Goal: Task Accomplishment & Management: Use online tool/utility

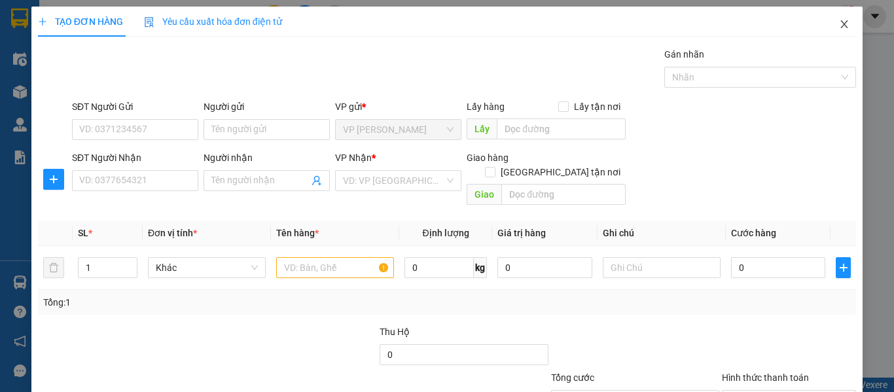
click at [839, 24] on icon "close" at bounding box center [844, 24] width 10 height 10
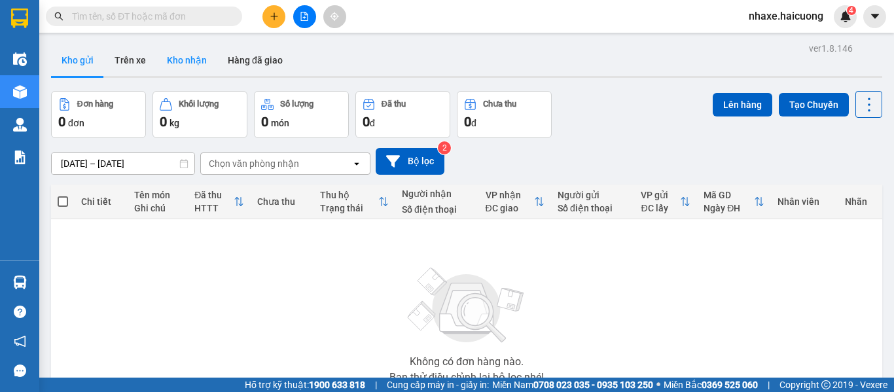
click at [185, 53] on button "Kho nhận" at bounding box center [186, 59] width 61 height 31
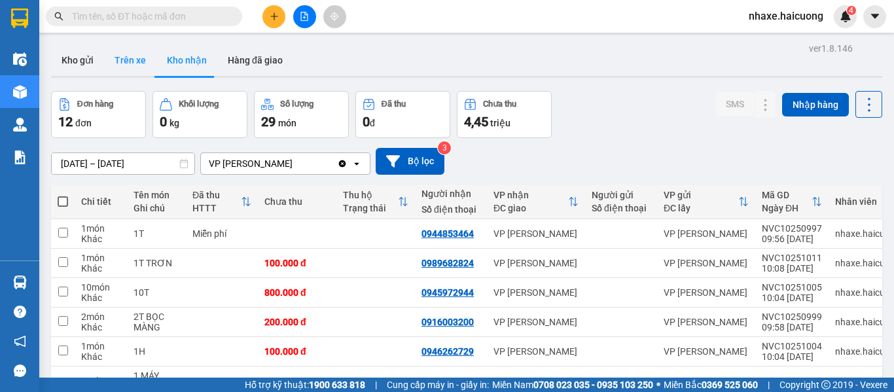
click at [137, 71] on button "Trên xe" at bounding box center [130, 59] width 52 height 31
type input "08/10/2025 – 12/10/2025"
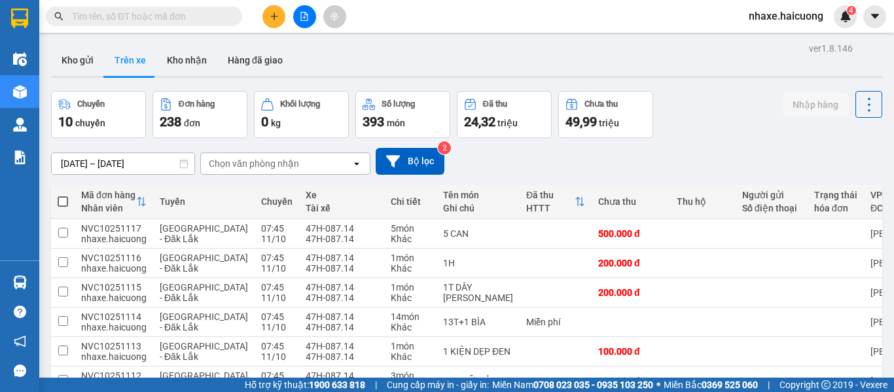
click at [193, 19] on input "text" at bounding box center [149, 16] width 154 height 14
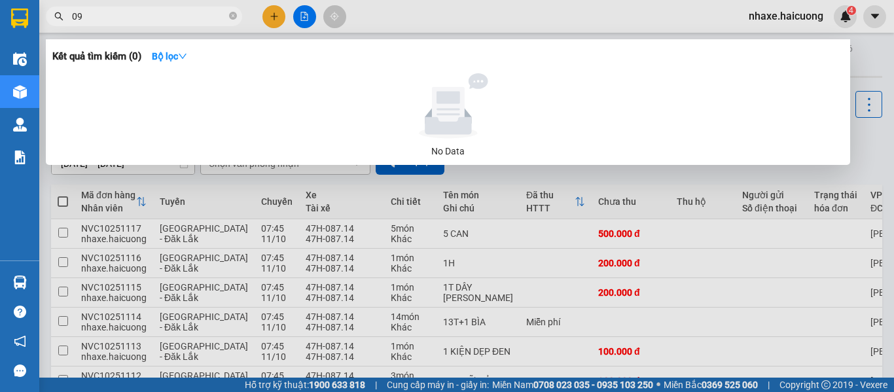
type input "0"
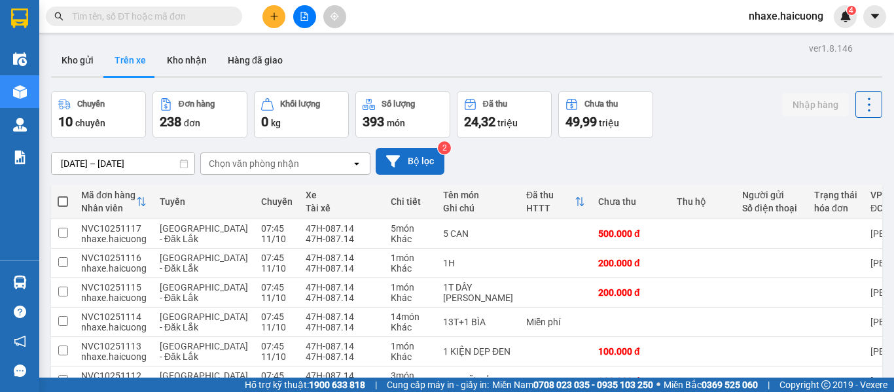
click at [401, 171] on button "Bộ lọc" at bounding box center [410, 161] width 69 height 27
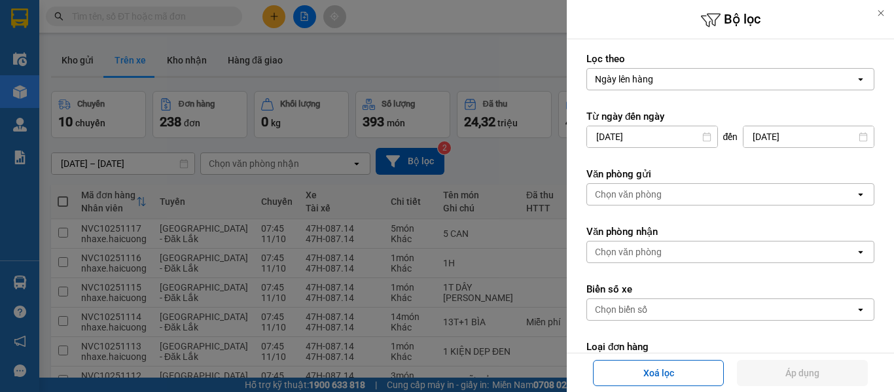
click at [664, 308] on div "Chọn biển số" at bounding box center [721, 309] width 268 height 21
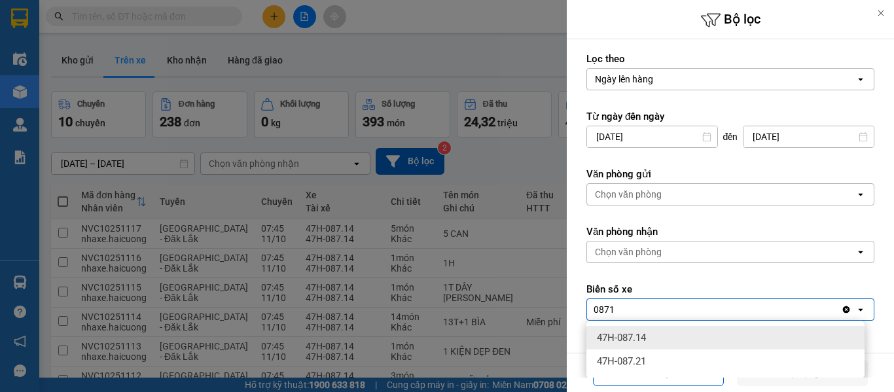
type input "0871"
click at [664, 335] on div "47H-087.14" at bounding box center [725, 338] width 278 height 24
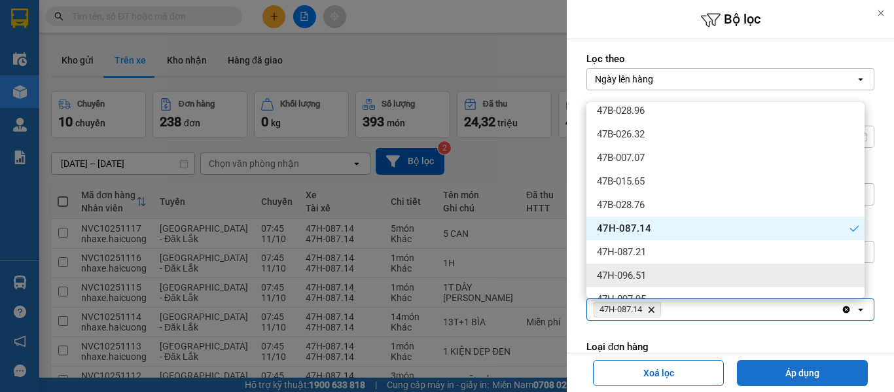
scroll to position [50, 0]
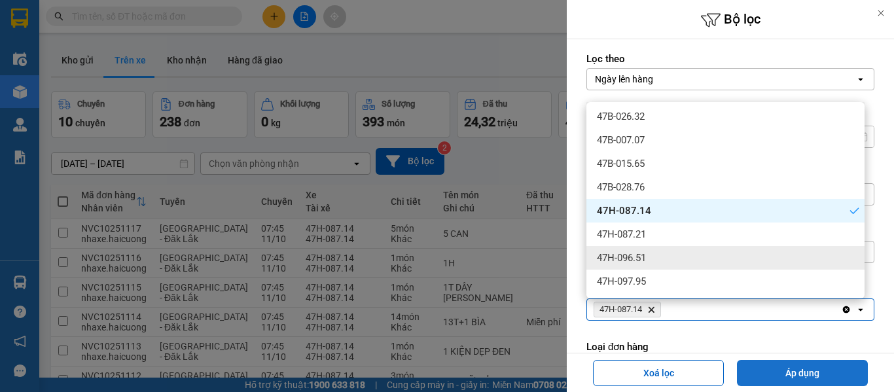
click at [820, 373] on button "Áp dụng" at bounding box center [802, 373] width 131 height 26
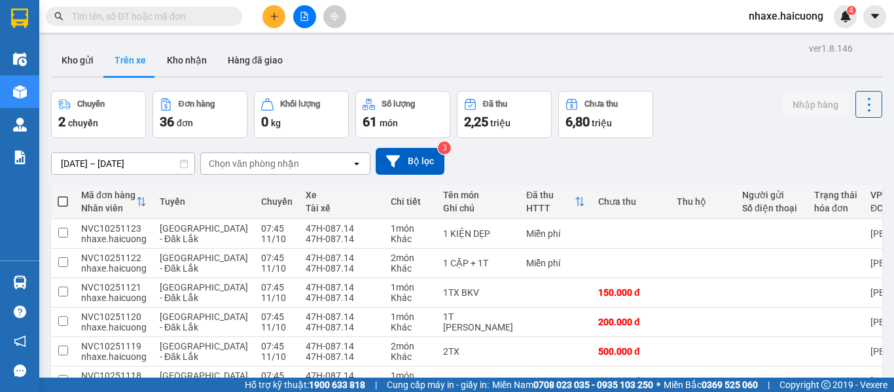
click at [143, 167] on div "ver 1.8.146 Kho gửi Trên xe Kho nhận Hàng đã giao Chuyến 2 chuyến Đơn hàng 36 đ…" at bounding box center [466, 299] width 841 height 521
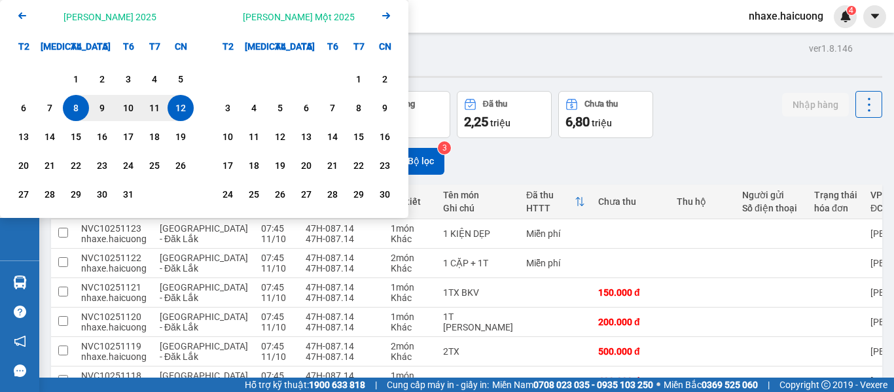
click at [172, 108] on div "12" at bounding box center [180, 108] width 18 height 16
type input "12/10/2025 – 12/10/2025"
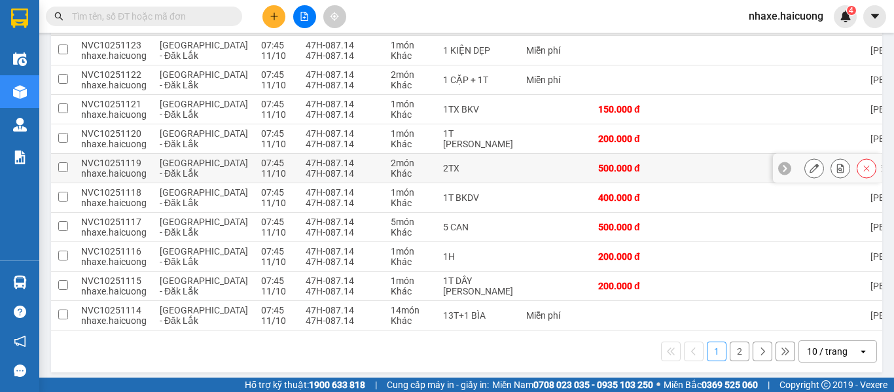
scroll to position [195, 0]
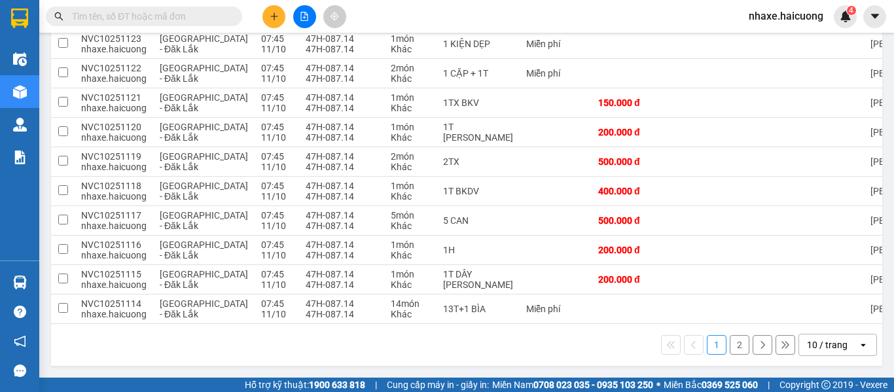
click at [831, 342] on div "10 / trang" at bounding box center [827, 344] width 41 height 13
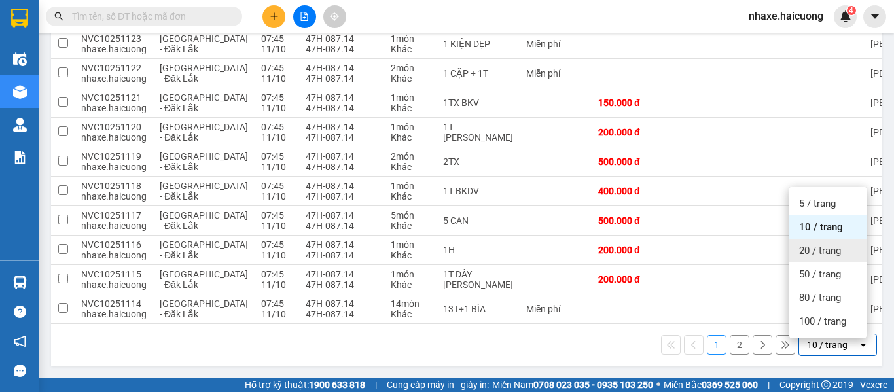
click at [829, 249] on span "20 / trang" at bounding box center [820, 250] width 42 height 13
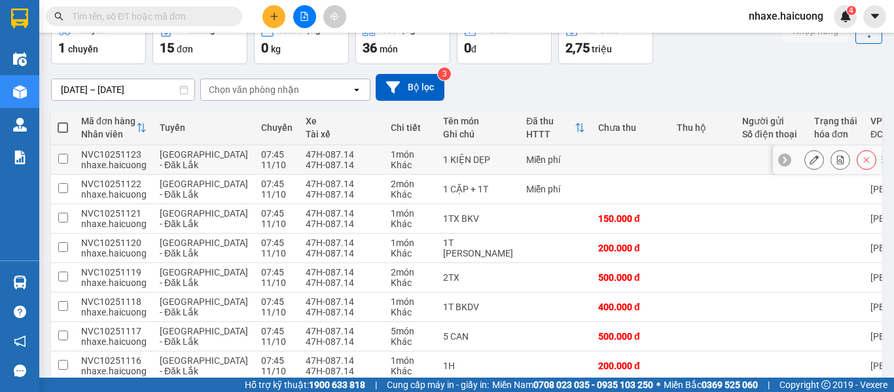
scroll to position [15, 0]
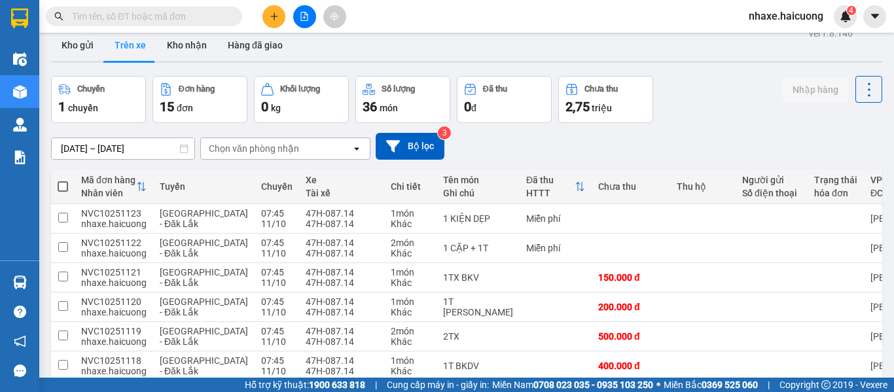
click at [61, 186] on span at bounding box center [63, 186] width 10 height 10
click at [63, 180] on input "checkbox" at bounding box center [63, 180] width 0 height 0
checkbox input "true"
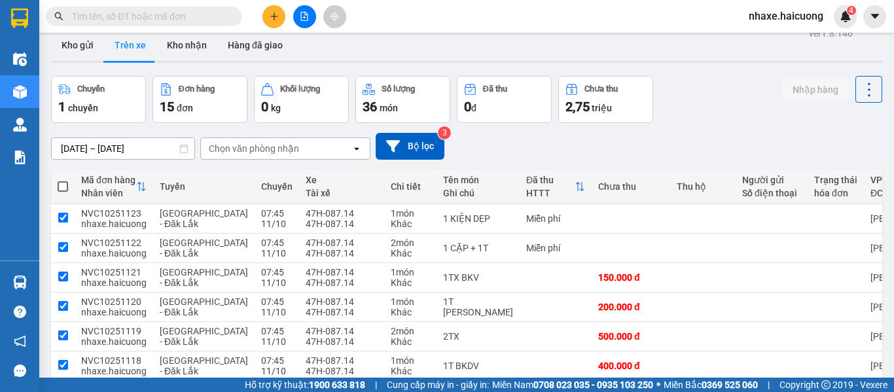
checkbox input "true"
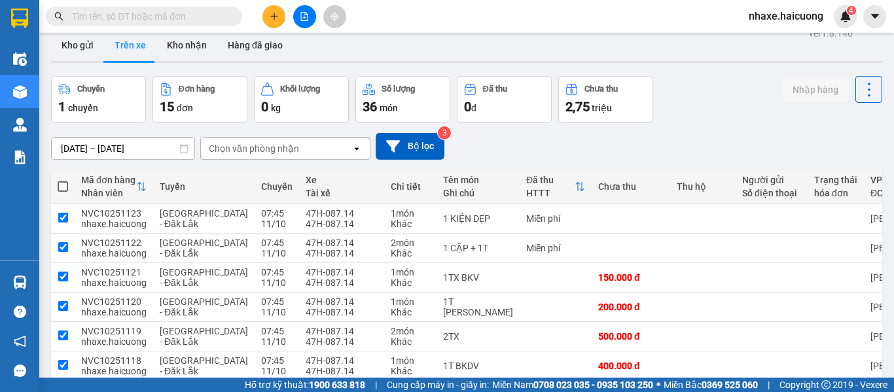
checkbox input "true"
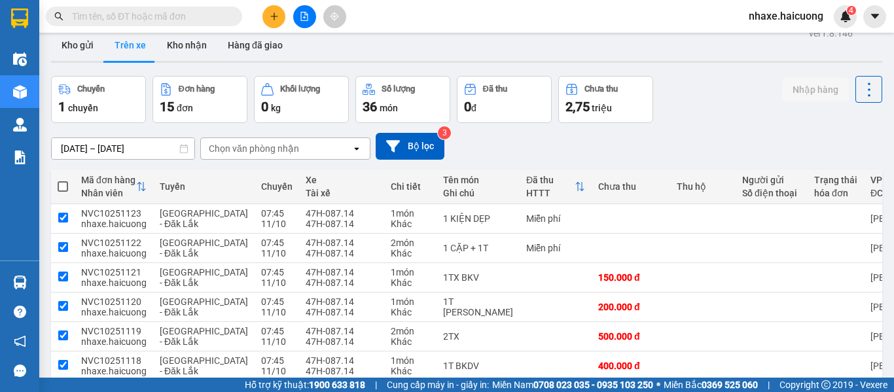
checkbox input "true"
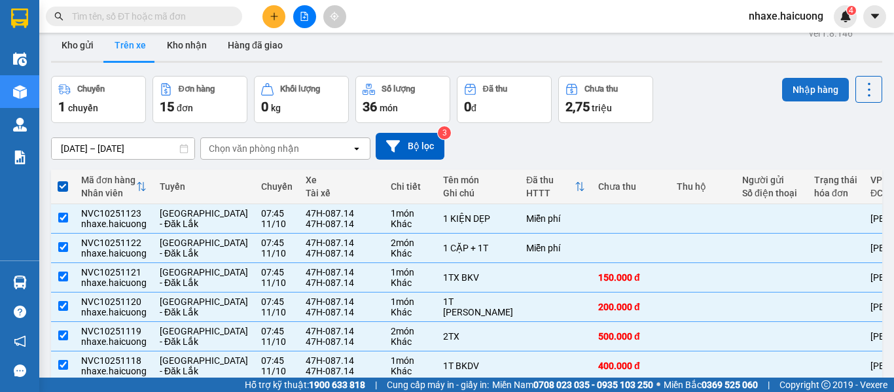
click at [804, 94] on button "Nhập hàng" at bounding box center [815, 90] width 67 height 24
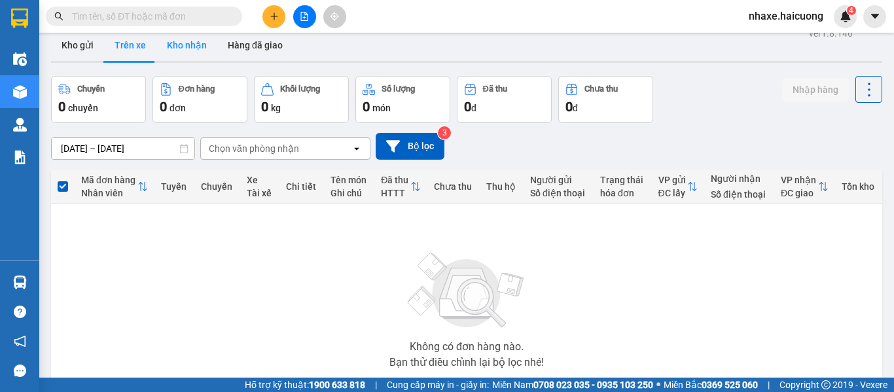
click at [195, 50] on button "Kho nhận" at bounding box center [186, 44] width 61 height 31
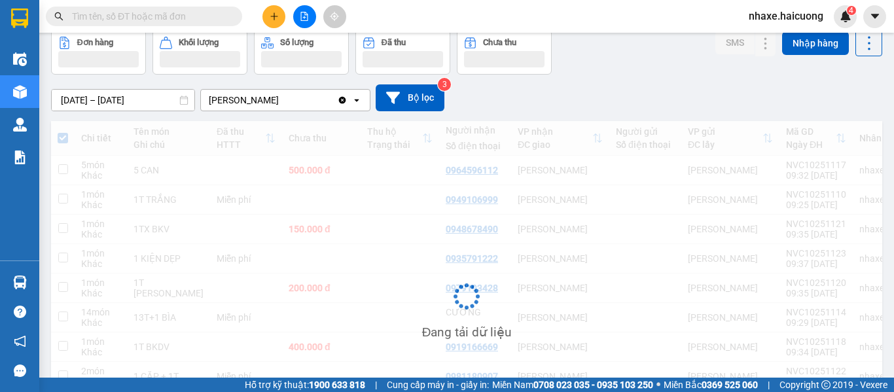
scroll to position [80, 0]
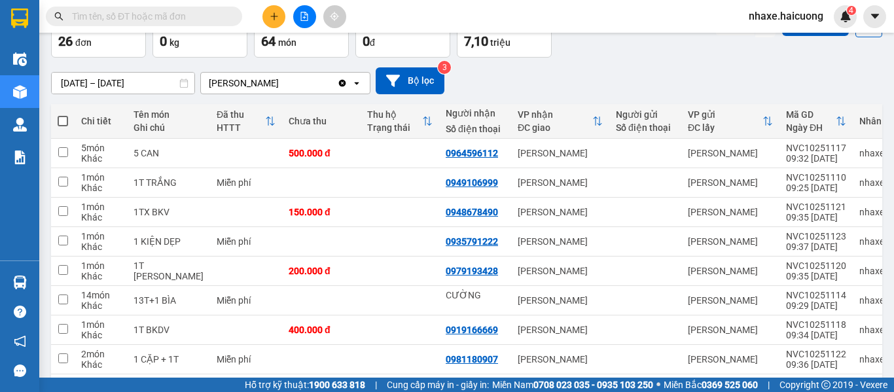
click at [162, 79] on input "06/10/2025 – 12/10/2025" at bounding box center [123, 83] width 143 height 21
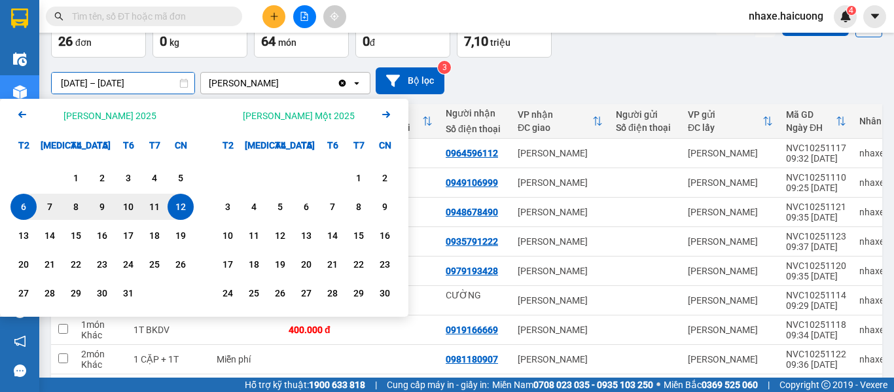
click at [179, 201] on div "12" at bounding box center [180, 207] width 18 height 16
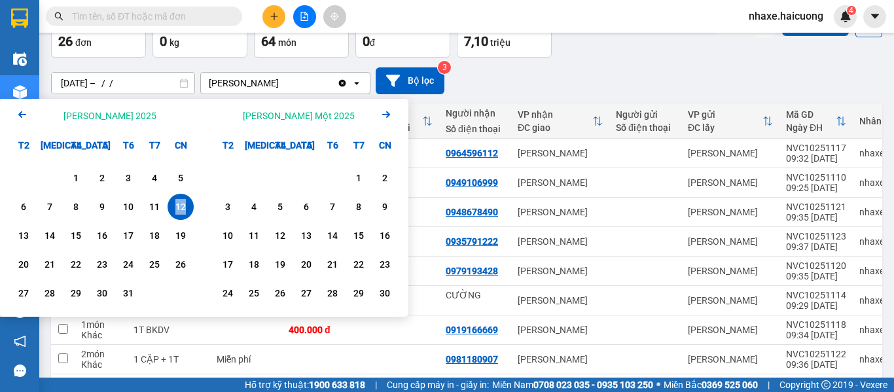
click at [179, 201] on div "12" at bounding box center [180, 207] width 18 height 16
type input "12/10/2025 – 12/10/2025"
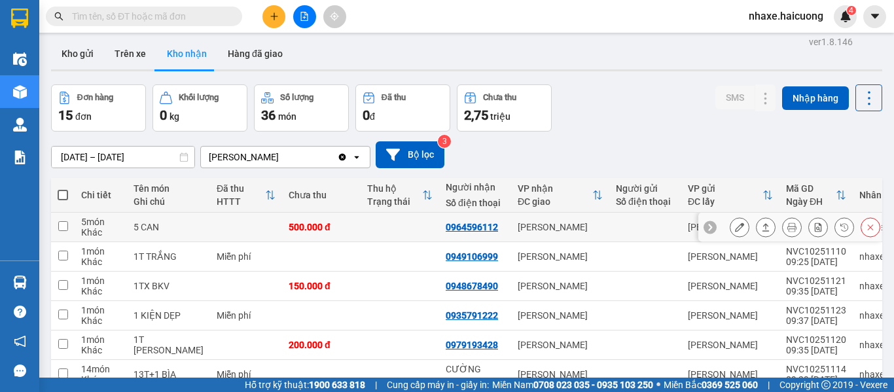
scroll to position [0, 0]
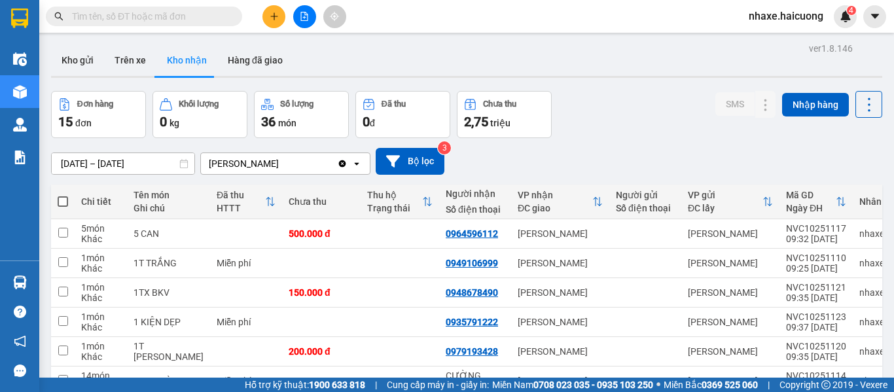
click at [144, 10] on input "text" at bounding box center [149, 16] width 154 height 14
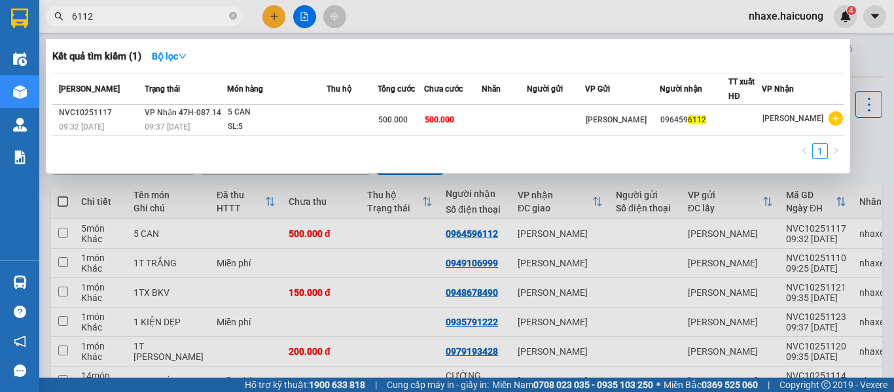
type input "6112"
click at [518, 12] on div at bounding box center [447, 196] width 894 height 392
